Goal: Information Seeking & Learning: Learn about a topic

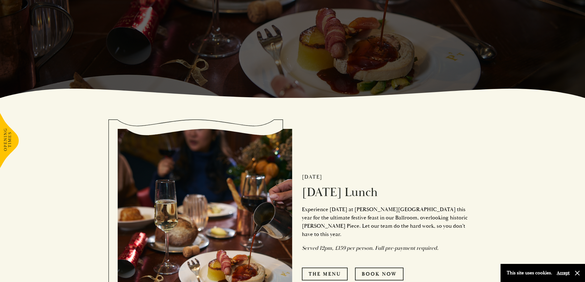
scroll to position [369, 0]
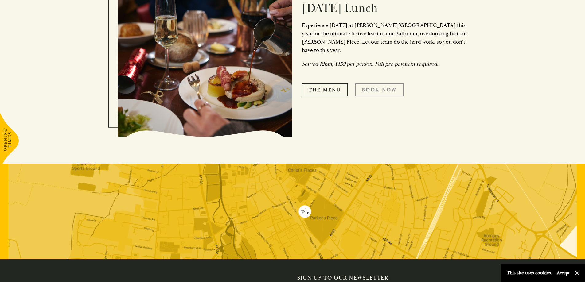
click at [389, 86] on link "Book Now" at bounding box center [379, 90] width 49 height 13
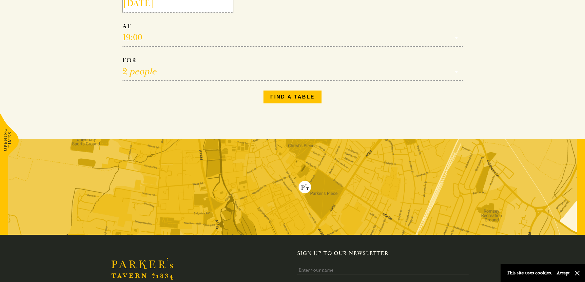
scroll to position [154, 0]
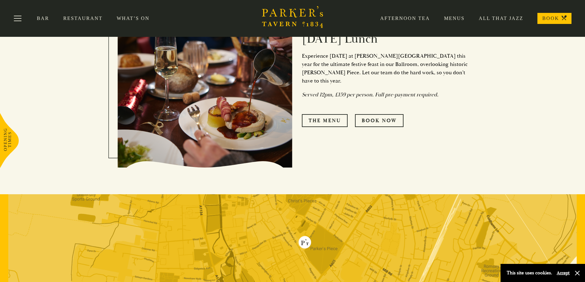
click at [327, 109] on div "25th December Christmas Day Lunch Experience Christmas Day at Parker’s Tavern t…" at bounding box center [380, 71] width 175 height 173
click at [324, 115] on link "The Menu" at bounding box center [325, 120] width 46 height 13
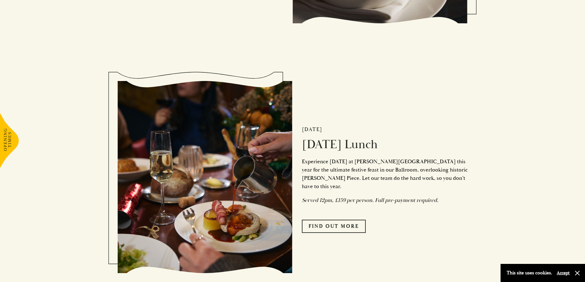
scroll to position [860, 0]
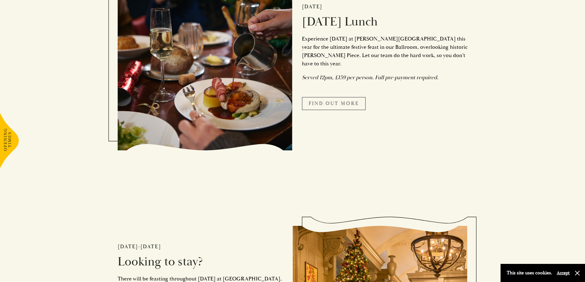
click at [345, 104] on link "Find Out More" at bounding box center [334, 103] width 64 height 13
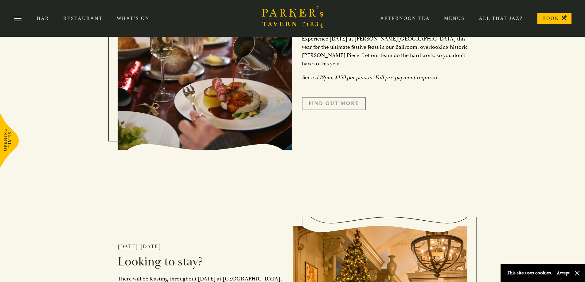
click at [346, 97] on link "Find Out More" at bounding box center [334, 103] width 64 height 13
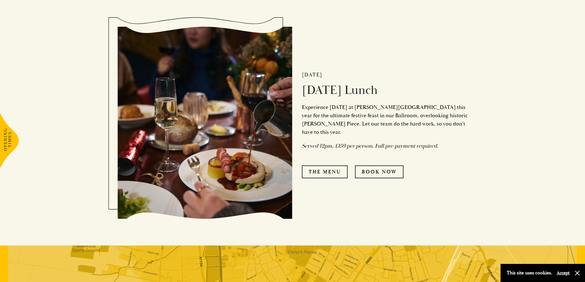
scroll to position [399, 0]
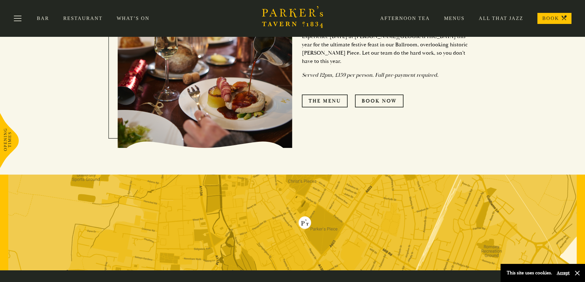
scroll to position [356, 0]
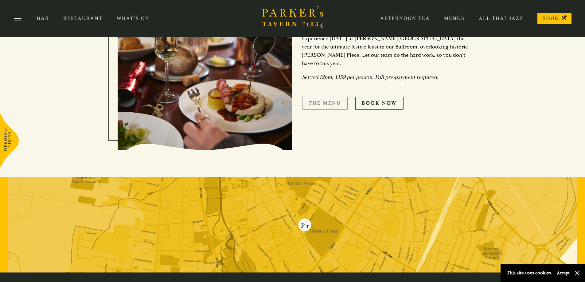
click at [333, 101] on link "The Menu" at bounding box center [325, 103] width 46 height 13
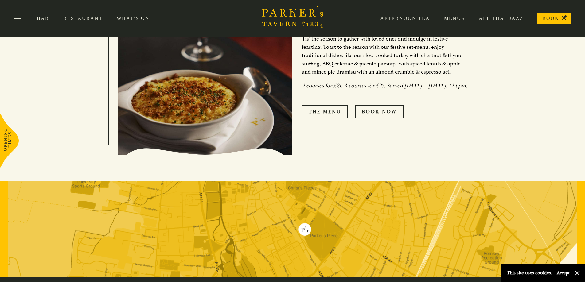
scroll to position [277, 0]
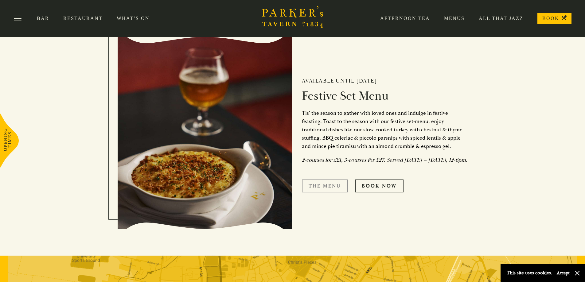
click at [340, 187] on link "The Menu" at bounding box center [325, 186] width 46 height 13
click at [322, 188] on link "The Menu" at bounding box center [325, 186] width 46 height 13
click at [332, 121] on div "Available until [DATE] Festive Set Menu Tis’ the season to gather with loved on…" at bounding box center [380, 132] width 175 height 181
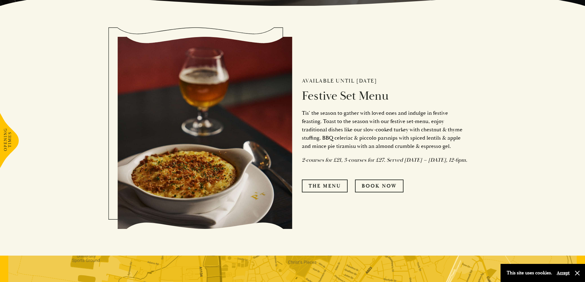
drag, startPoint x: 299, startPoint y: 10, endPoint x: 412, endPoint y: 17, distance: 113.6
click at [412, 42] on div "Available until [DATE] Festive Set Menu Tis’ the season to gather with loved on…" at bounding box center [380, 132] width 175 height 181
click at [381, 157] on em "2-courses for £21, 3-courses for £27. Served [DATE] – [DATE], 12-6pm." at bounding box center [385, 160] width 166 height 7
